Goal: Check status: Check status

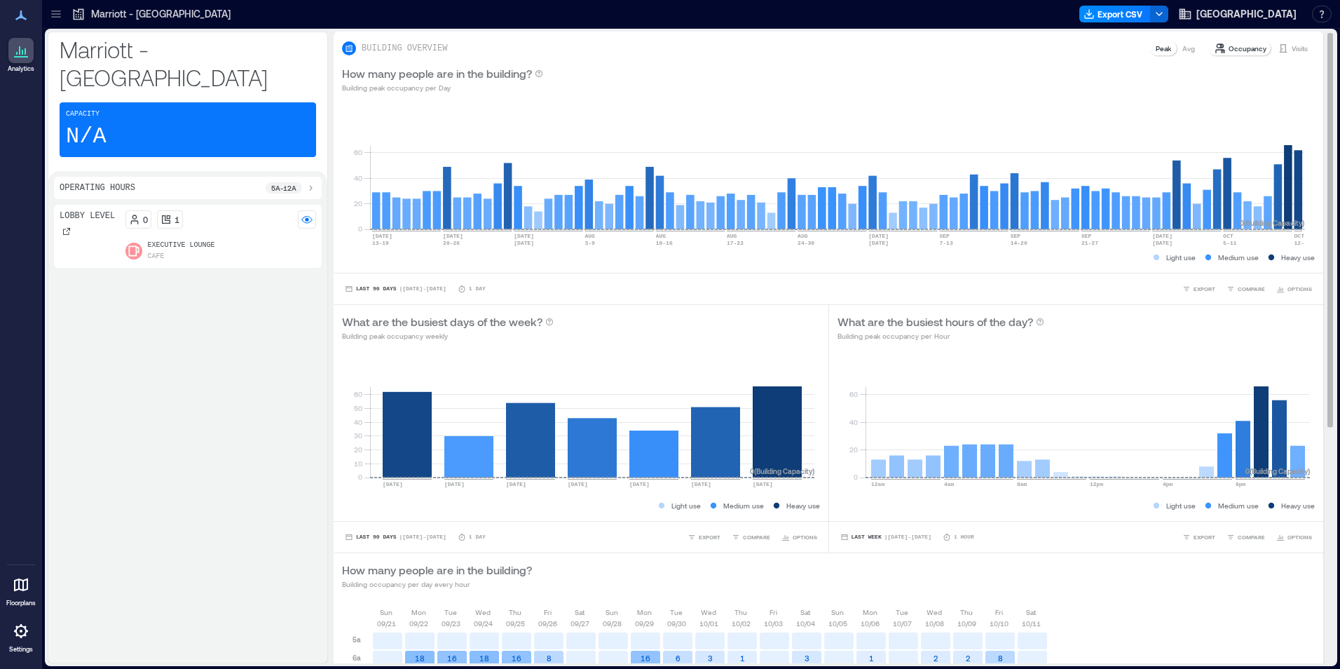
click at [1278, 51] on icon at bounding box center [1283, 48] width 11 height 11
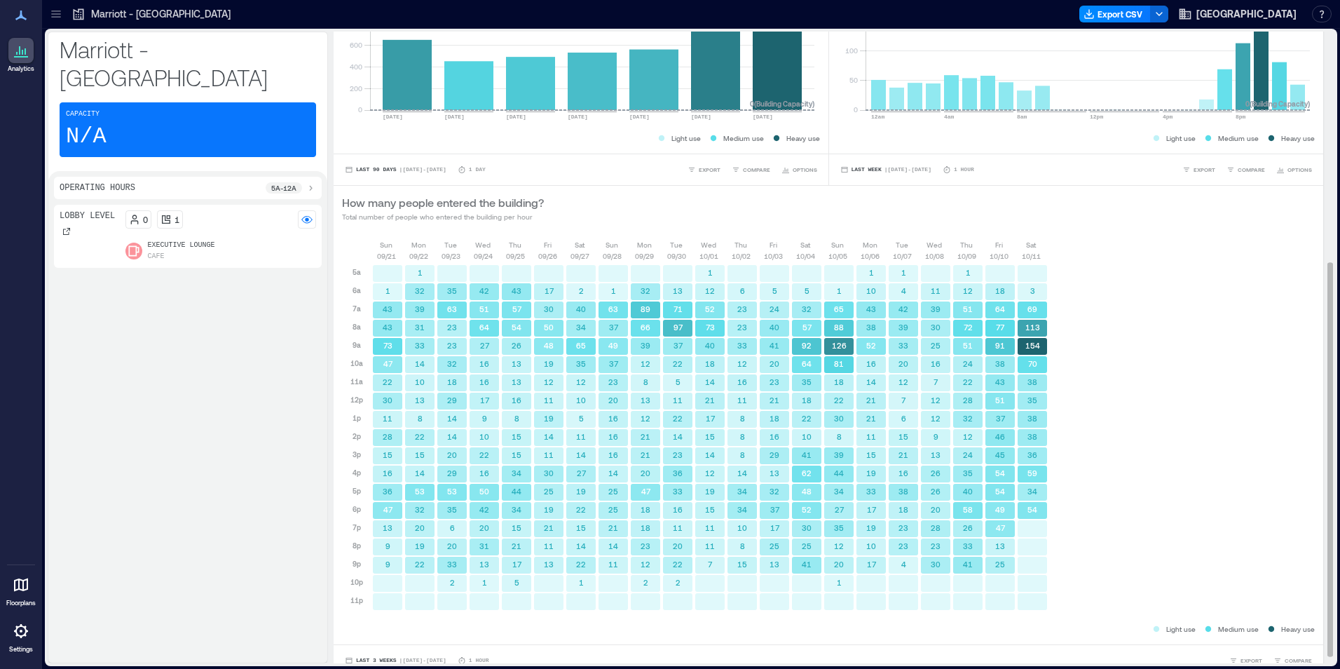
scroll to position [380, 0]
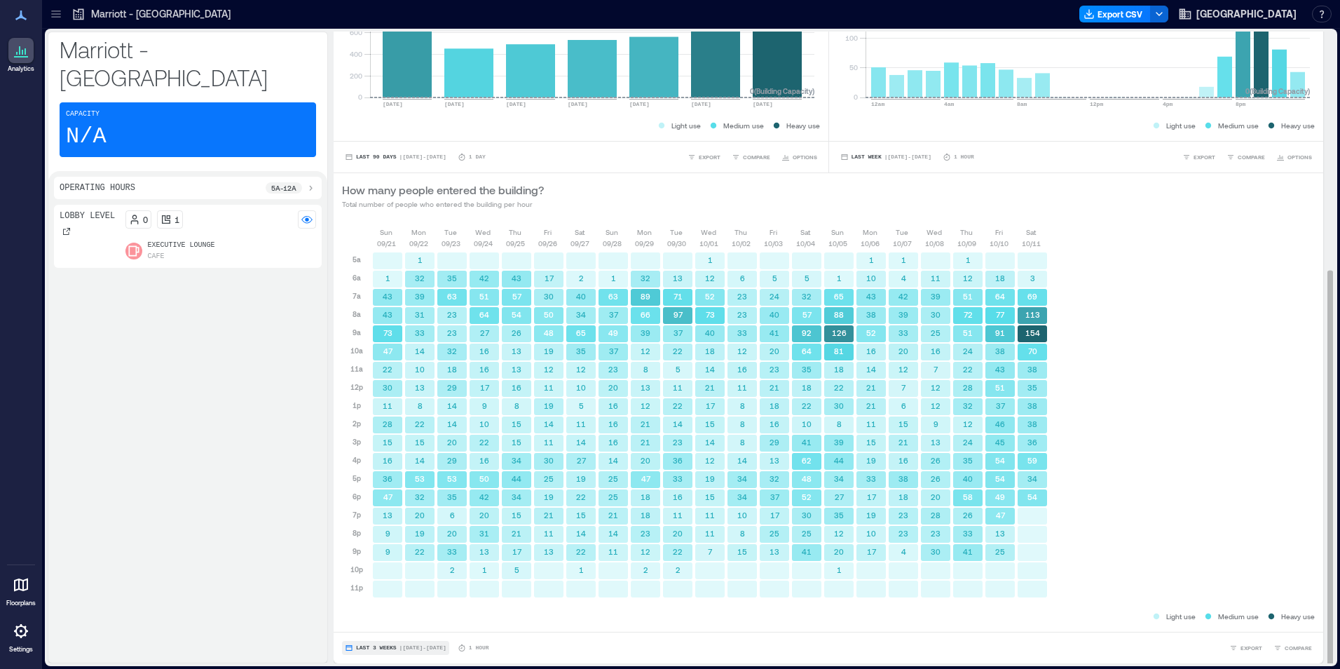
click at [360, 648] on span "Last 3 Weeks" at bounding box center [376, 648] width 41 height 0
click at [363, 621] on span "Custom" at bounding box center [370, 622] width 30 height 10
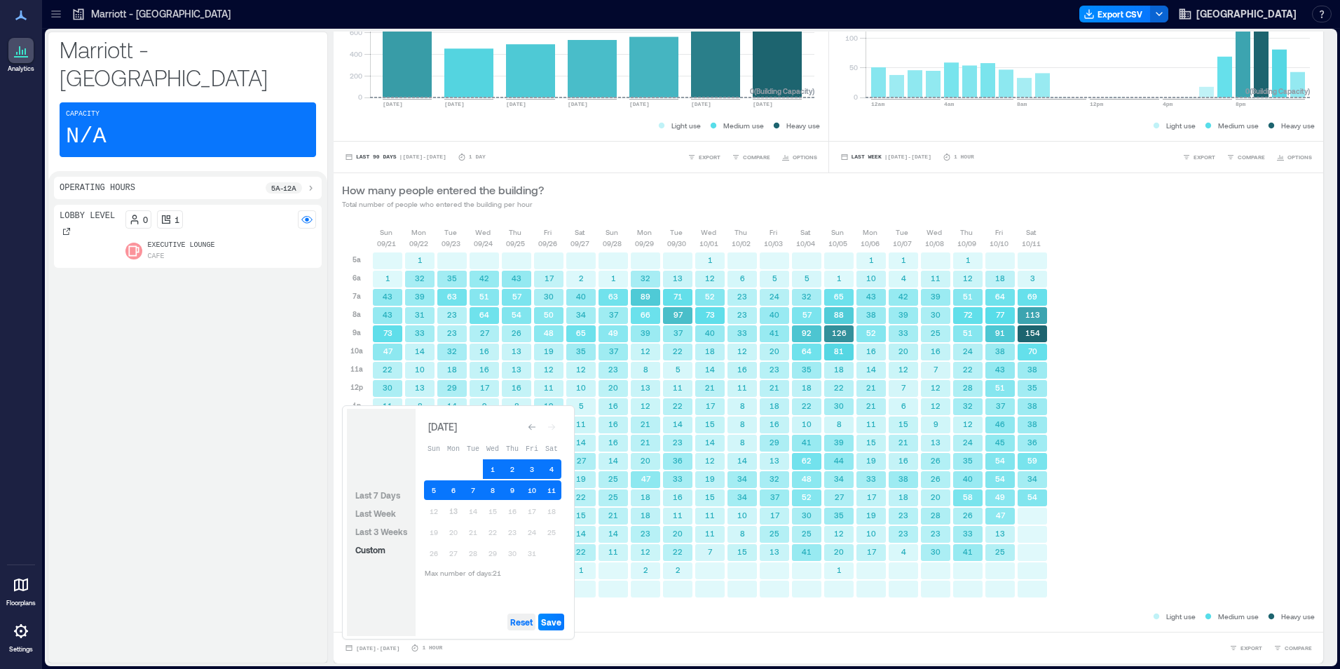
click at [527, 624] on span "Reset" at bounding box center [521, 621] width 22 height 11
click at [450, 512] on button "13" at bounding box center [454, 511] width 20 height 20
click at [553, 624] on span "Save" at bounding box center [551, 621] width 20 height 11
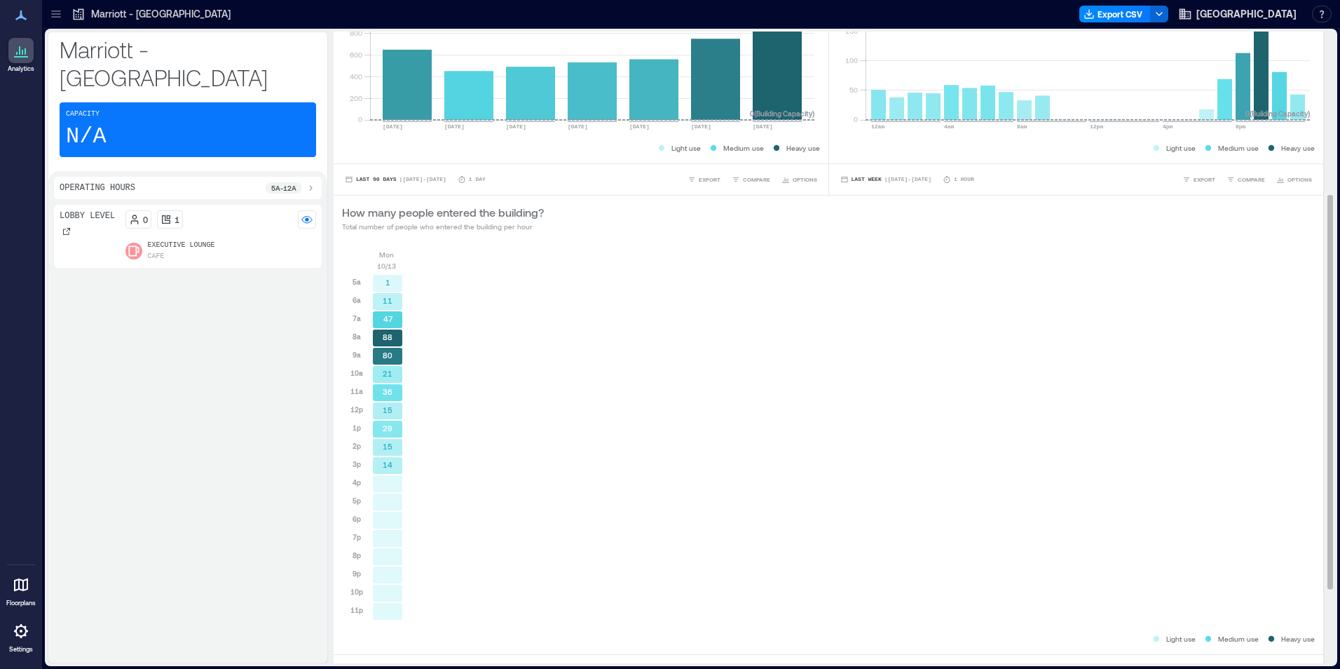
scroll to position [359, 0]
